Goal: Register for event/course

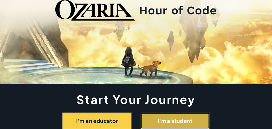
click at [159, 122] on button "I'm a student" at bounding box center [175, 121] width 69 height 16
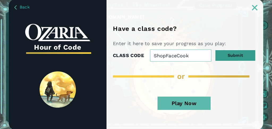
type input "ShopFaceCook"
click at [246, 59] on button "Submit" at bounding box center [235, 55] width 40 height 11
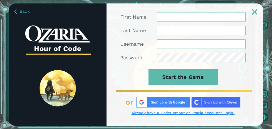
click at [214, 20] on input "First Name" at bounding box center [201, 17] width 89 height 10
click at [215, 19] on input "First Name" at bounding box center [201, 17] width 89 height 10
click at [217, 110] on div "First Name Last Name Username Password Start the Game or Already have a CodeCom…" at bounding box center [185, 69] width 157 height 114
click at [218, 112] on link "Already have a CodeCombat or Ozaria account? Login." at bounding box center [182, 113] width 125 height 5
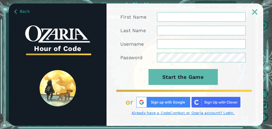
click at [219, 111] on link "Already have a CodeCombat or Ozaria account? Login." at bounding box center [182, 113] width 125 height 5
click at [223, 115] on link "Already have a CodeCombat or Ozaria account? Login." at bounding box center [182, 113] width 125 height 5
click at [185, 115] on link "Already have a CodeCombat or Ozaria account? Login." at bounding box center [182, 113] width 125 height 5
click at [185, 113] on link "Already have a CodeCombat or Ozaria account? Login." at bounding box center [182, 113] width 125 height 5
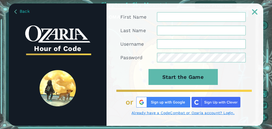
click at [185, 113] on link "Already have a CodeCombat or Ozaria account? Login." at bounding box center [182, 113] width 125 height 5
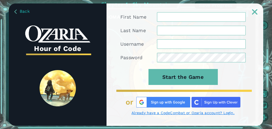
click at [185, 113] on link "Already have a CodeCombat or Ozaria account? Login." at bounding box center [182, 113] width 125 height 5
click at [185, 118] on div "First Name Last Name Username Password Start the Game or Already have a CodeCom…" at bounding box center [185, 69] width 157 height 114
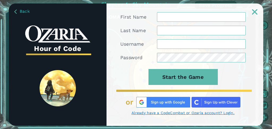
click at [256, 13] on img at bounding box center [254, 11] width 5 height 5
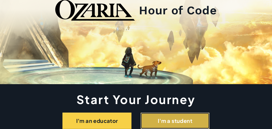
click at [168, 125] on button "I'm a student" at bounding box center [175, 121] width 69 height 16
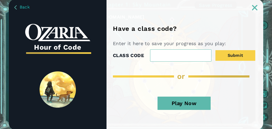
type input "s"
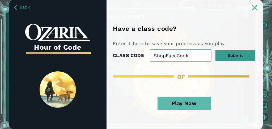
type input "ShopFaceCook"
click at [240, 56] on button "Submit" at bounding box center [235, 55] width 40 height 11
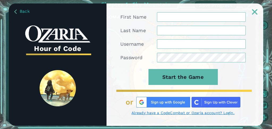
click at [231, 112] on link "Already have a CodeCombat or Ozaria account? Login." at bounding box center [182, 113] width 125 height 5
click at [192, 112] on link "Already have a CodeCombat or Ozaria account? Login." at bounding box center [182, 113] width 125 height 5
click at [193, 113] on link "Already have a CodeCombat or Ozaria account? Login." at bounding box center [182, 113] width 125 height 5
click at [210, 19] on input "First Name" at bounding box center [201, 17] width 89 height 10
click at [211, 17] on input "First Name" at bounding box center [201, 17] width 89 height 10
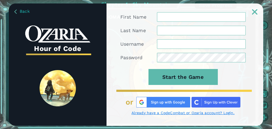
click at [212, 17] on input "First Name" at bounding box center [201, 17] width 89 height 10
click at [212, 16] on input "First Name" at bounding box center [201, 17] width 89 height 10
click at [211, 28] on input "Last Name" at bounding box center [201, 31] width 89 height 10
